Goal: Transaction & Acquisition: Obtain resource

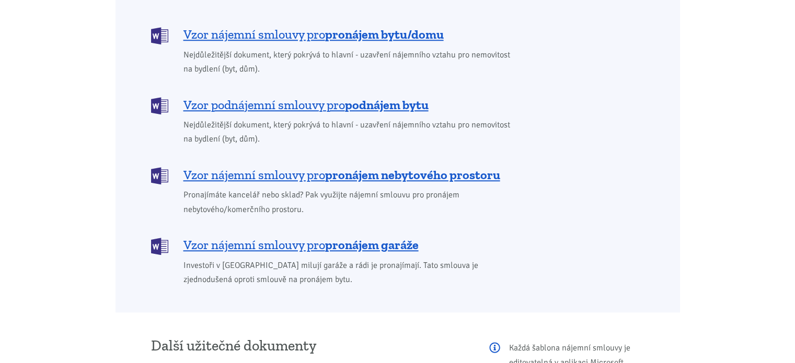
scroll to position [941, 0]
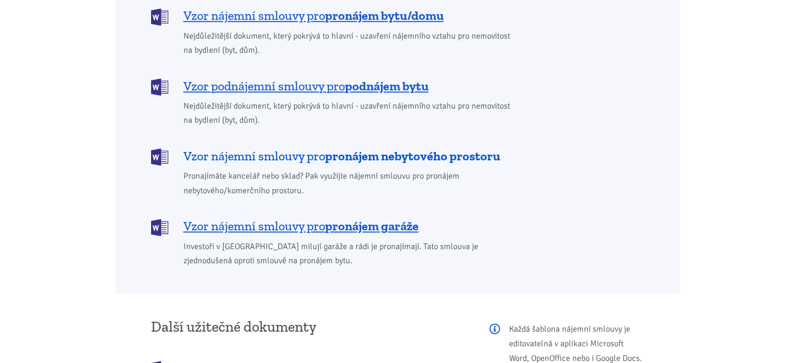
click at [349, 148] on b "pronájem nebytového prostoru" at bounding box center [412, 155] width 175 height 15
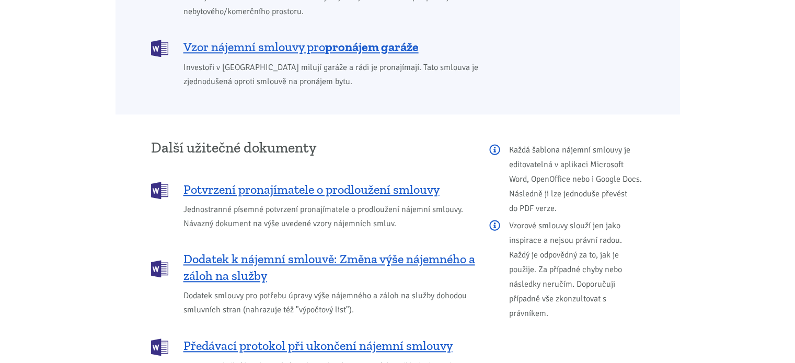
scroll to position [1119, 0]
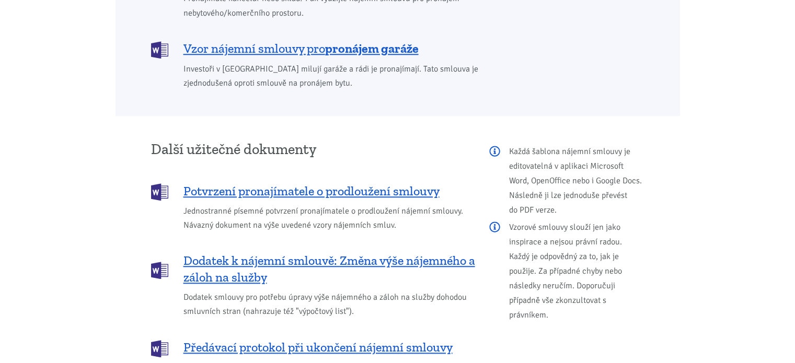
click at [213, 62] on span "Investoři v [GEOGRAPHIC_DATA] milují garáže a rádi je pronajímají. Tato smlouva…" at bounding box center [351, 76] width 334 height 28
click at [215, 40] on span "Vzor nájemní smlouvy pro pronájem garáže" at bounding box center [301, 48] width 235 height 17
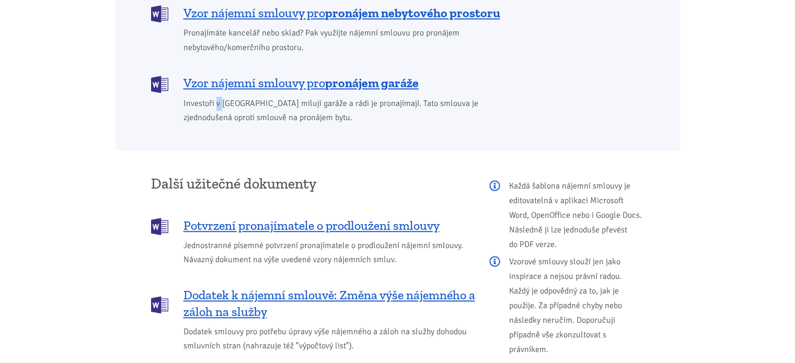
scroll to position [1067, 0]
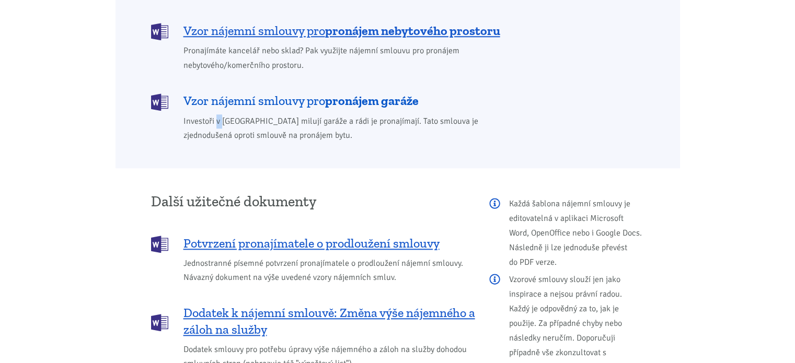
click at [161, 94] on img at bounding box center [159, 102] width 17 height 17
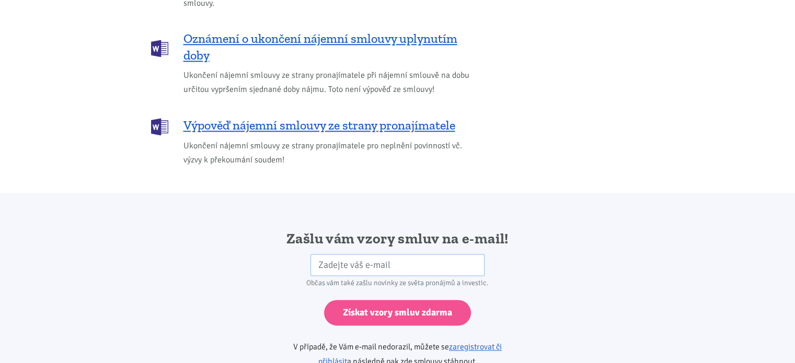
scroll to position [1746, 0]
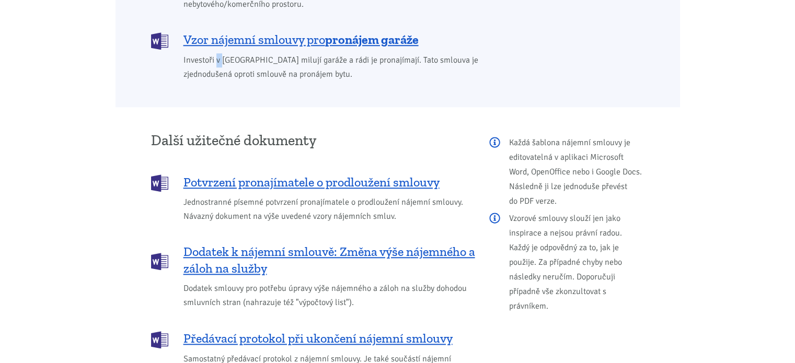
scroll to position [941, 0]
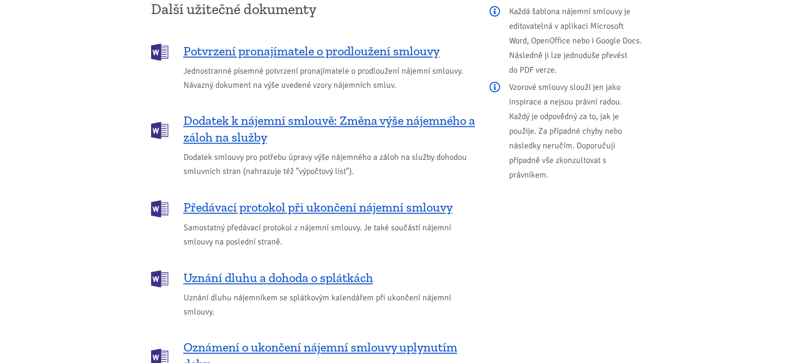
scroll to position [1307, 0]
